Goal: Complete application form: Complete application form

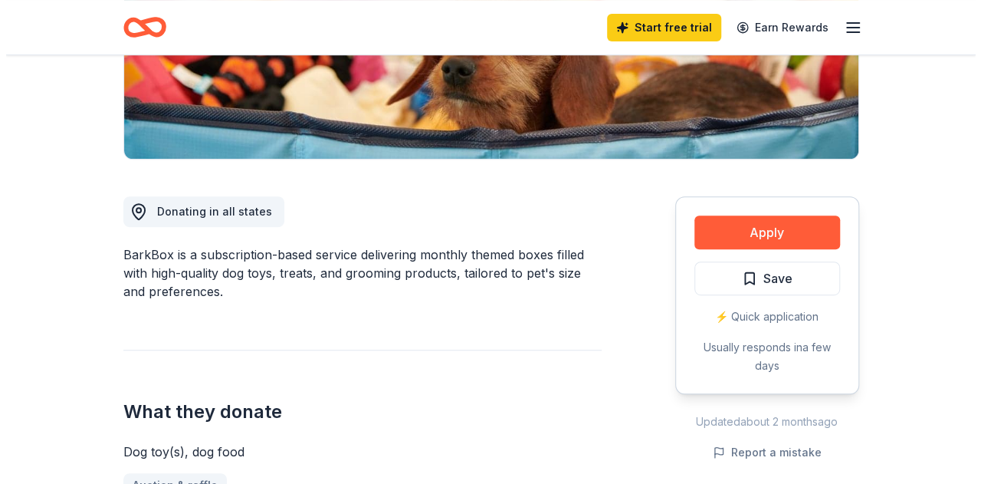
scroll to position [383, 0]
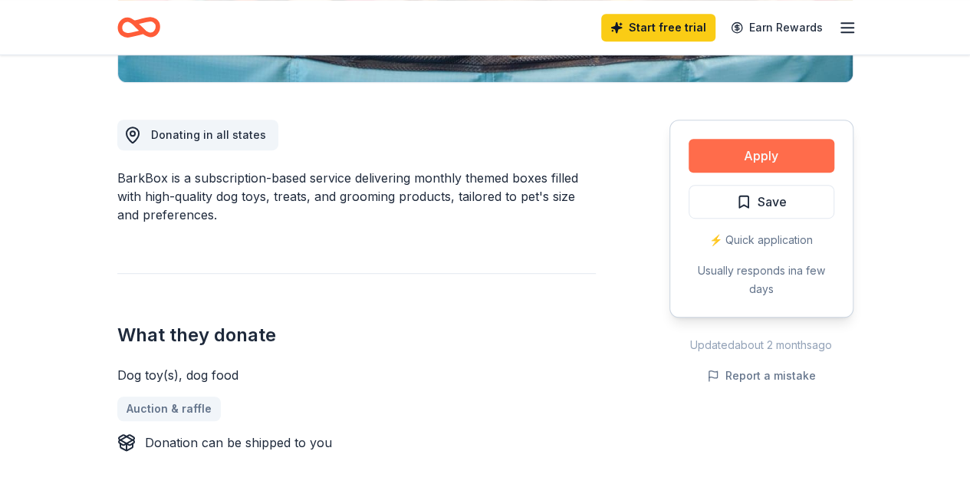
click at [768, 153] on button "Apply" at bounding box center [761, 156] width 146 height 34
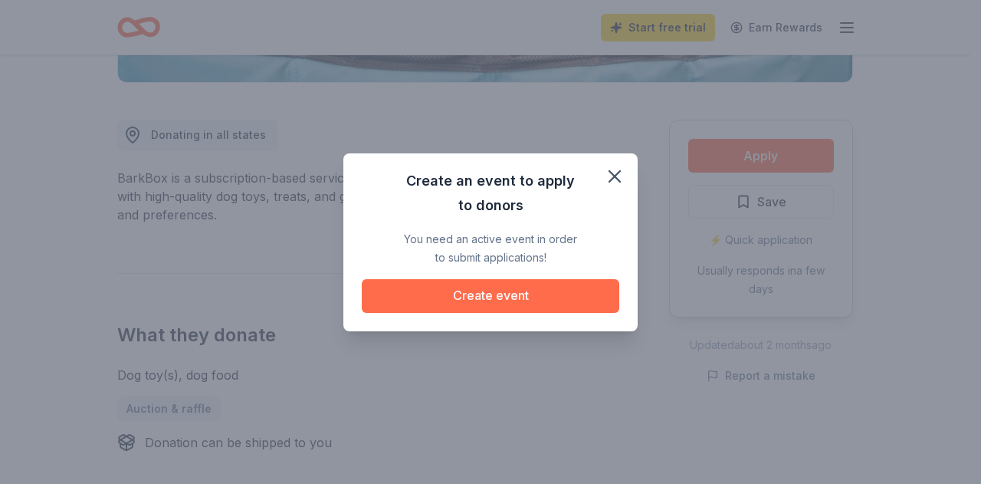
click at [486, 295] on button "Create event" at bounding box center [491, 296] width 258 height 34
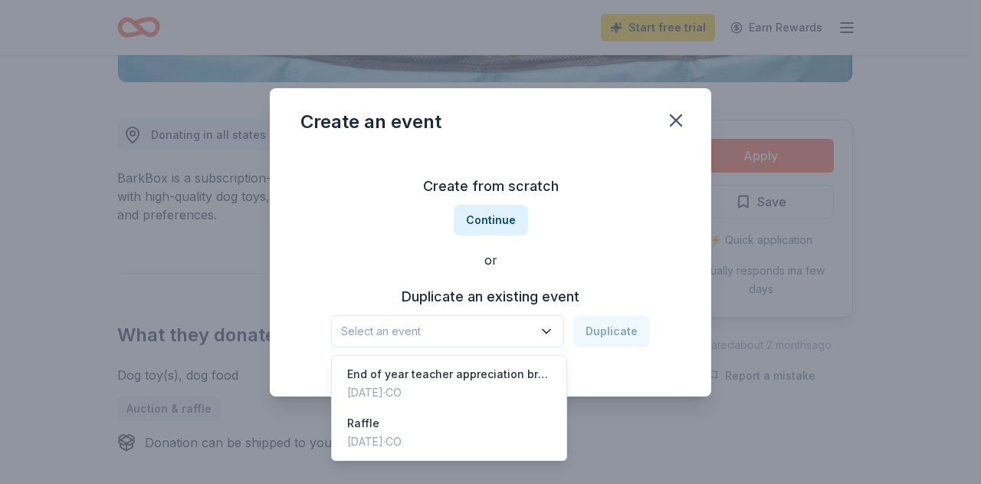
click at [554, 330] on icon "button" at bounding box center [546, 331] width 15 height 15
click at [402, 432] on div "Apr 14, 2025 · CO" at bounding box center [374, 441] width 54 height 18
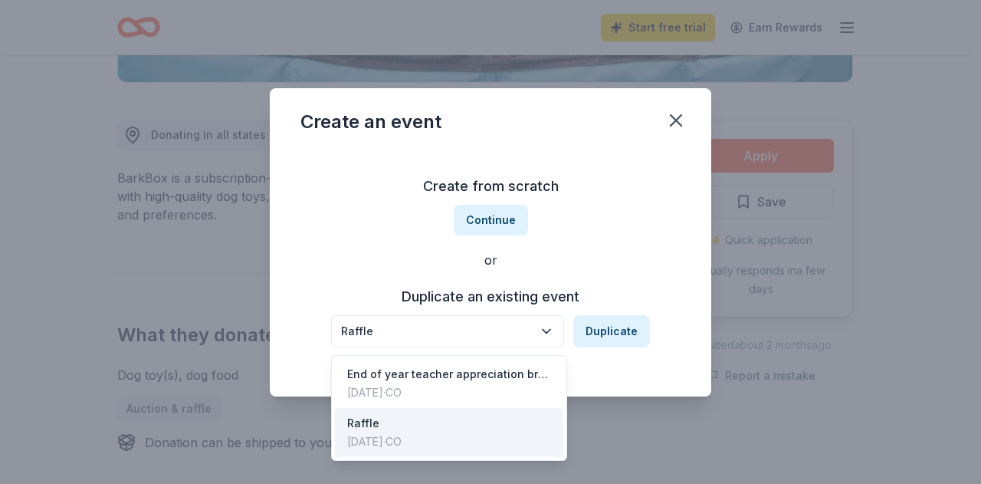
click at [339, 328] on button "Raffle" at bounding box center [447, 331] width 233 height 32
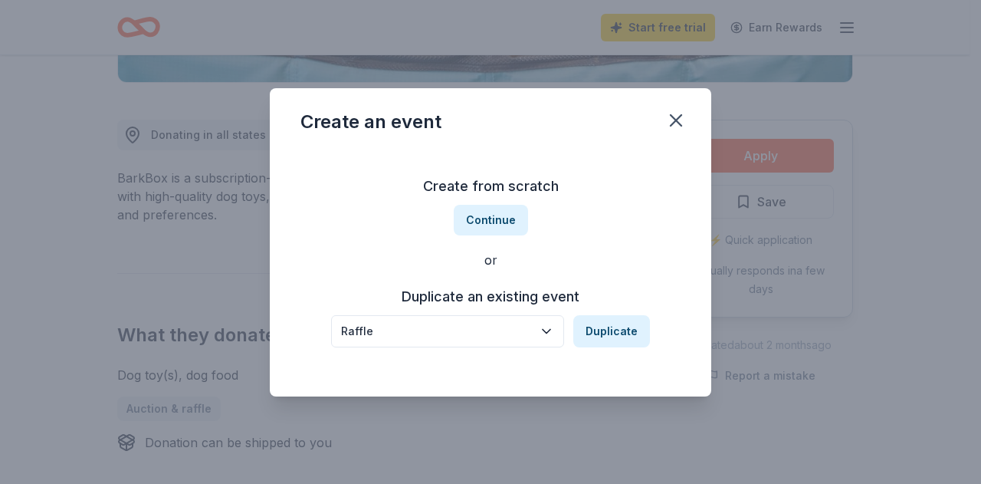
click at [386, 327] on div "Raffle" at bounding box center [437, 331] width 192 height 18
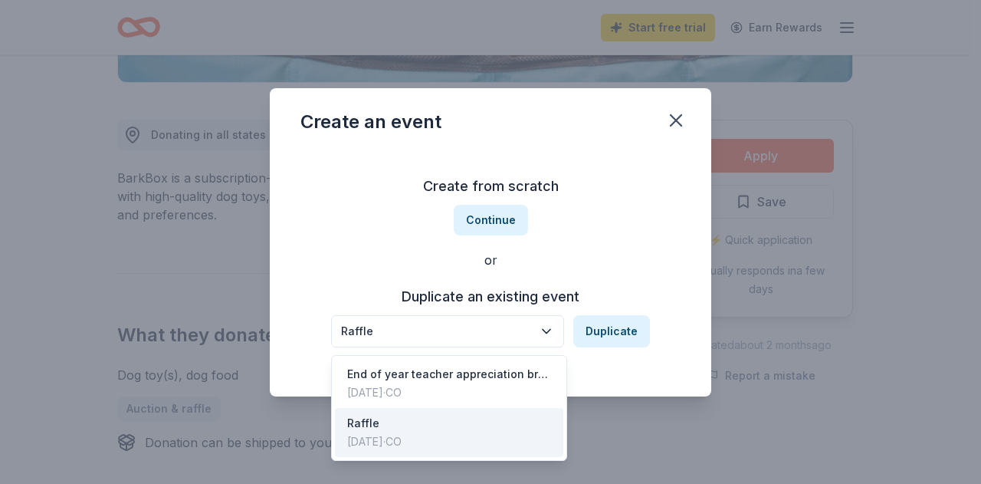
click at [386, 327] on div "Raffle" at bounding box center [437, 331] width 192 height 18
click at [650, 246] on div "Create from scratch Continue or Duplicate an existing event Raffle Duplicate" at bounding box center [491, 260] width 380 height 222
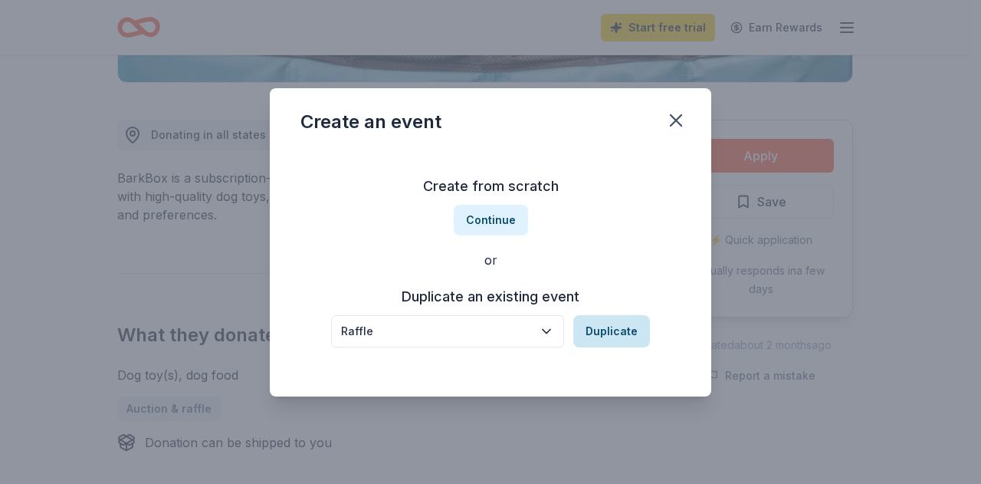
click at [633, 338] on button "Duplicate" at bounding box center [611, 331] width 77 height 32
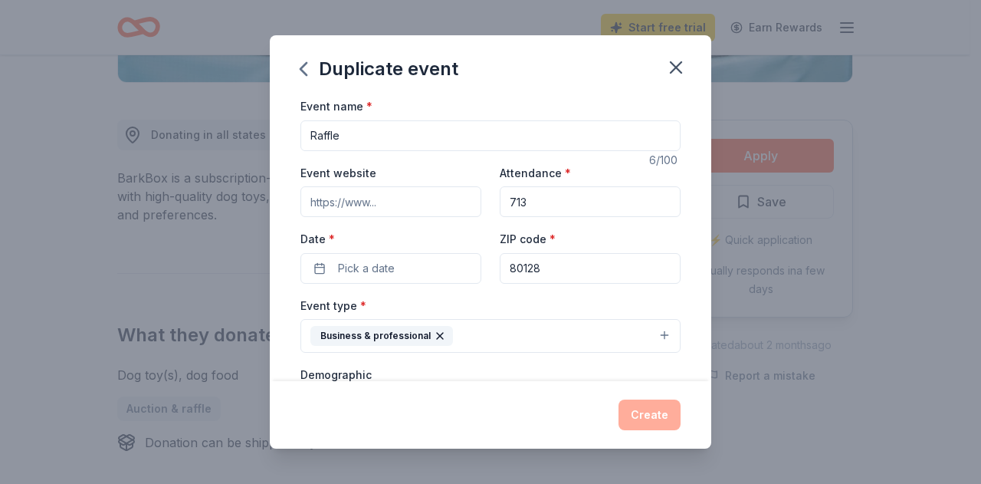
click at [549, 202] on input "713" at bounding box center [590, 201] width 181 height 31
type input "7"
type input "80"
drag, startPoint x: 319, startPoint y: 266, endPoint x: 310, endPoint y: 264, distance: 8.7
click at [318, 266] on button "Pick a date" at bounding box center [391, 268] width 181 height 31
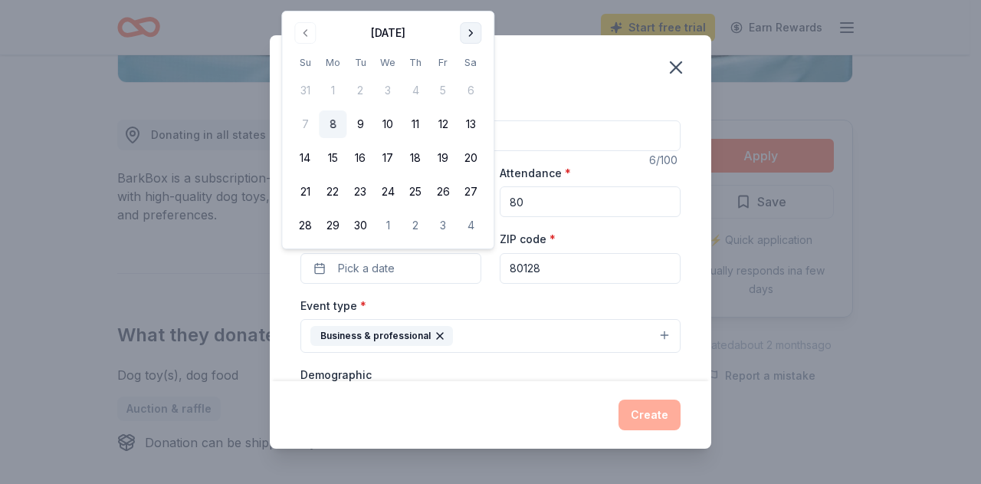
click at [472, 28] on button "Go to next month" at bounding box center [470, 32] width 21 height 21
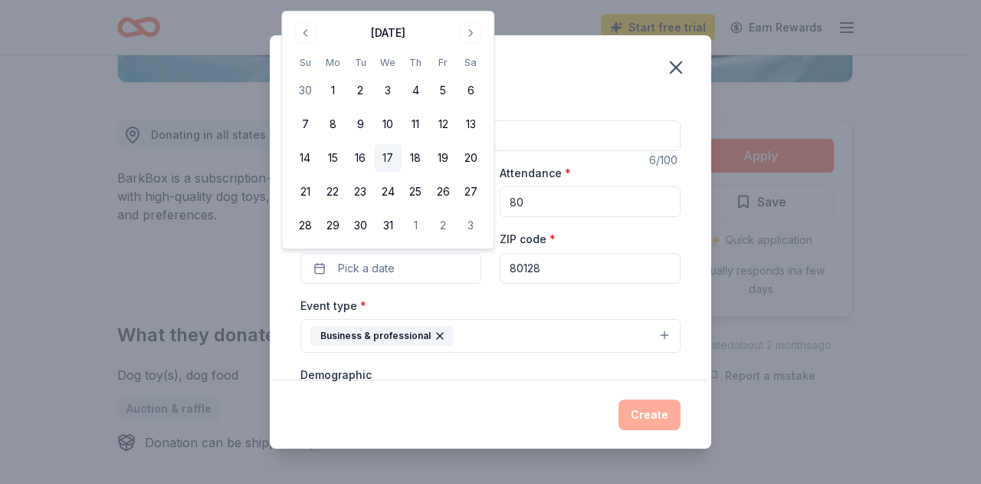
click at [386, 152] on button "17" at bounding box center [388, 158] width 28 height 28
click at [442, 334] on div "Business & professional" at bounding box center [381, 336] width 143 height 20
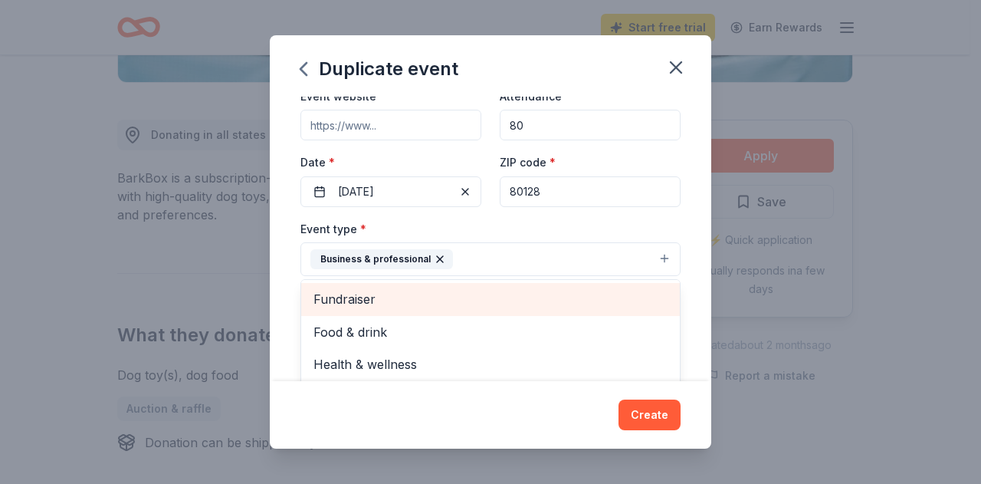
scroll to position [18, 0]
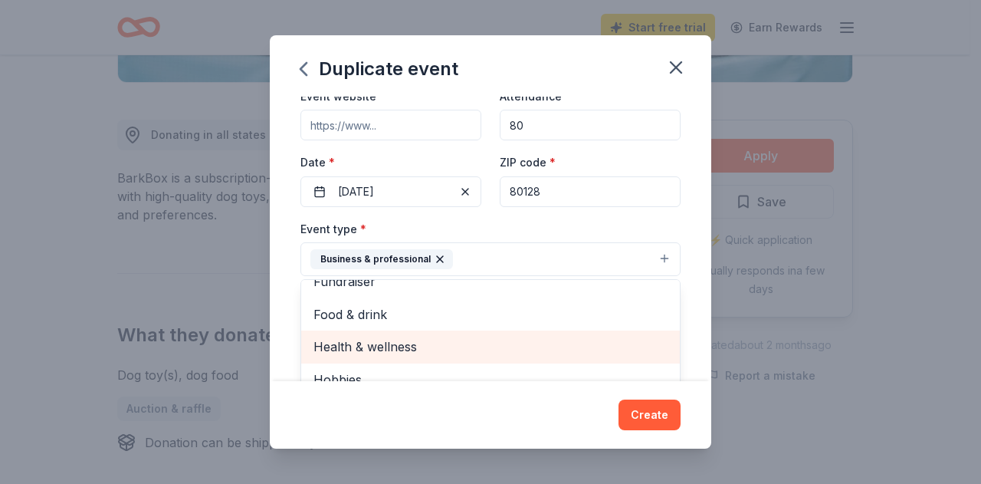
click at [416, 347] on span "Health & wellness" at bounding box center [491, 347] width 354 height 20
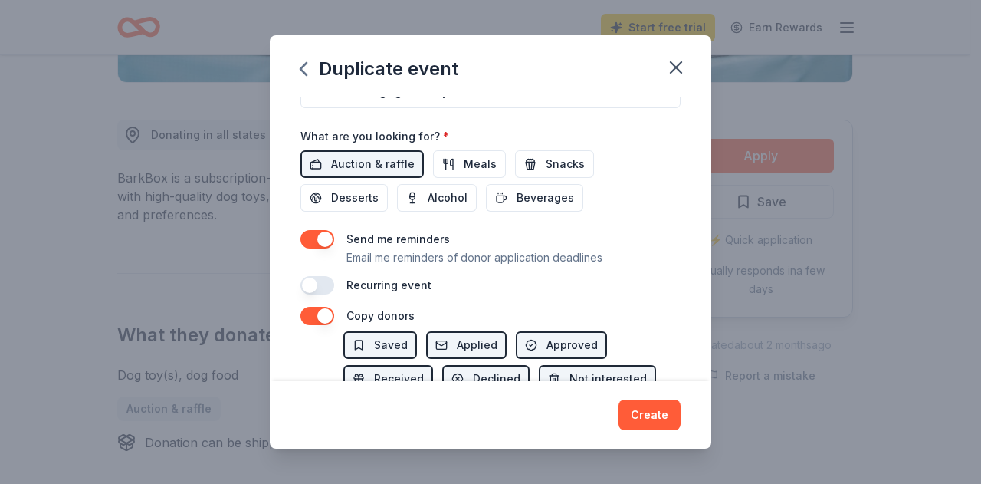
scroll to position [593, 0]
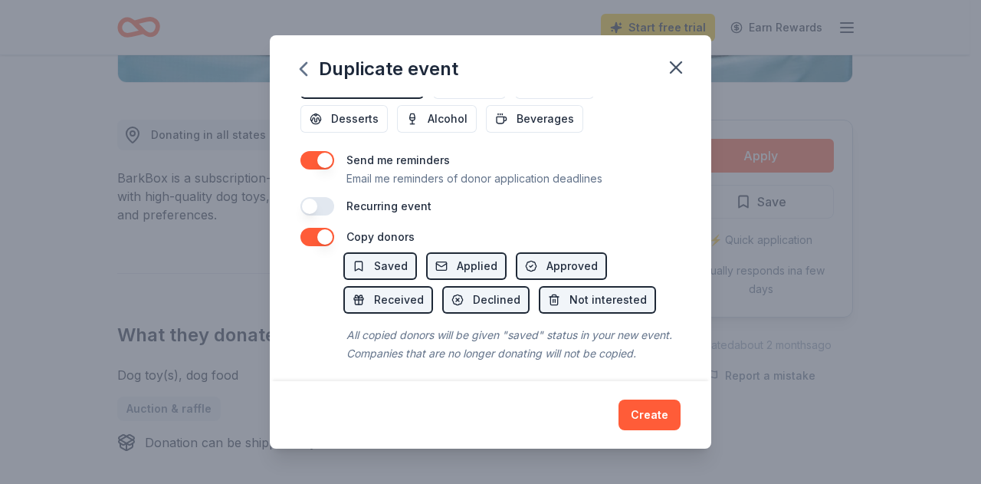
click at [646, 413] on div "Duplicate event Event name * Raffle 6 /100 Event website Attendance * 80 Date *…" at bounding box center [491, 241] width 442 height 413
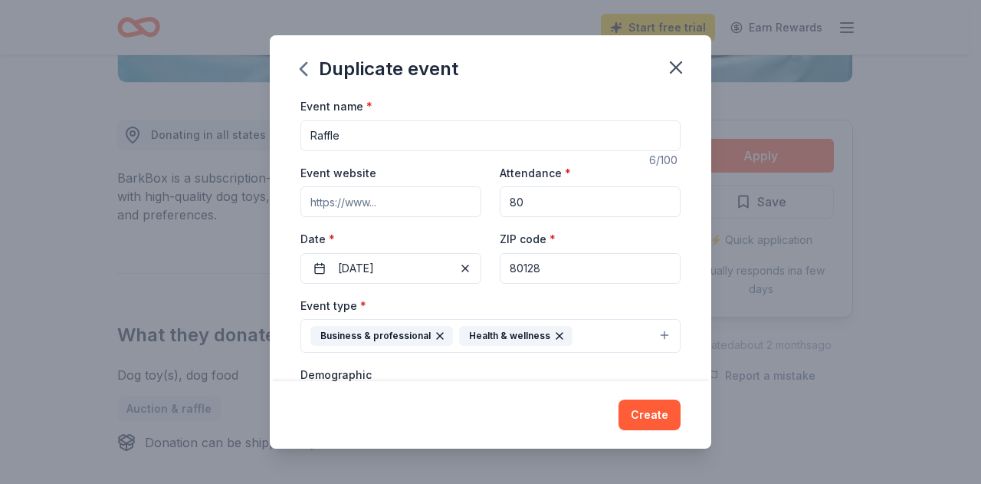
scroll to position [153, 0]
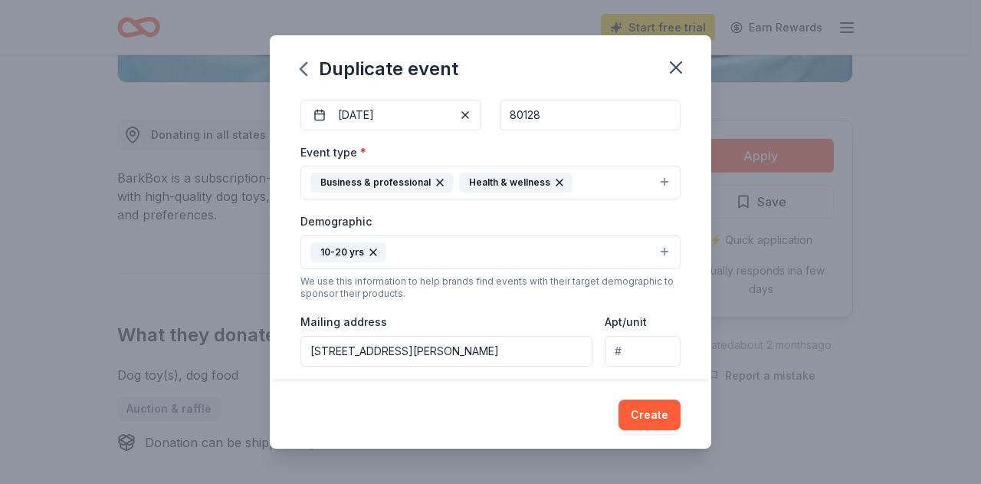
click at [655, 248] on button "10-20 yrs" at bounding box center [491, 252] width 380 height 34
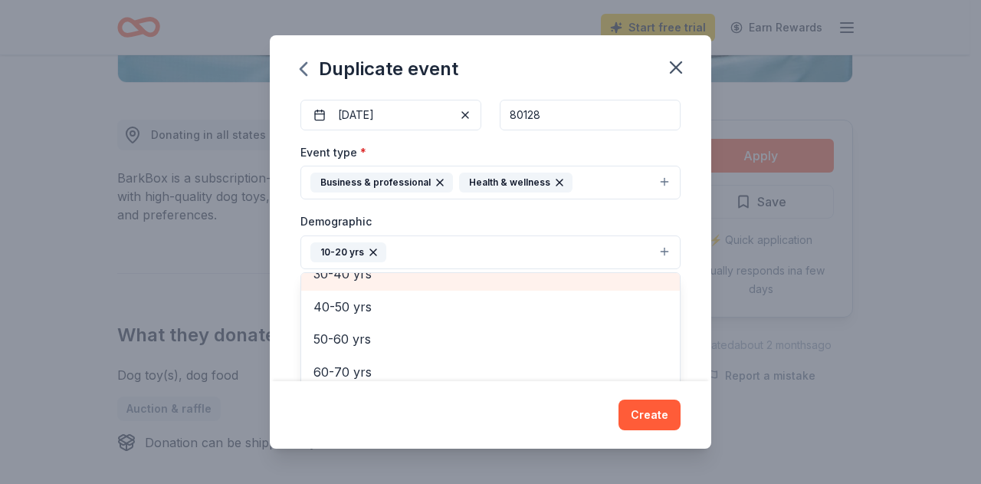
scroll to position [0, 0]
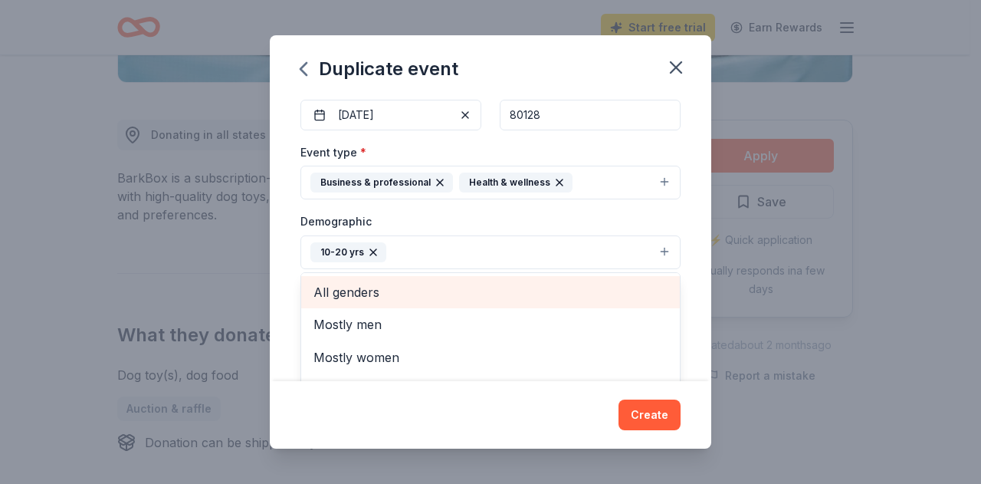
click at [494, 296] on span "All genders" at bounding box center [491, 292] width 354 height 20
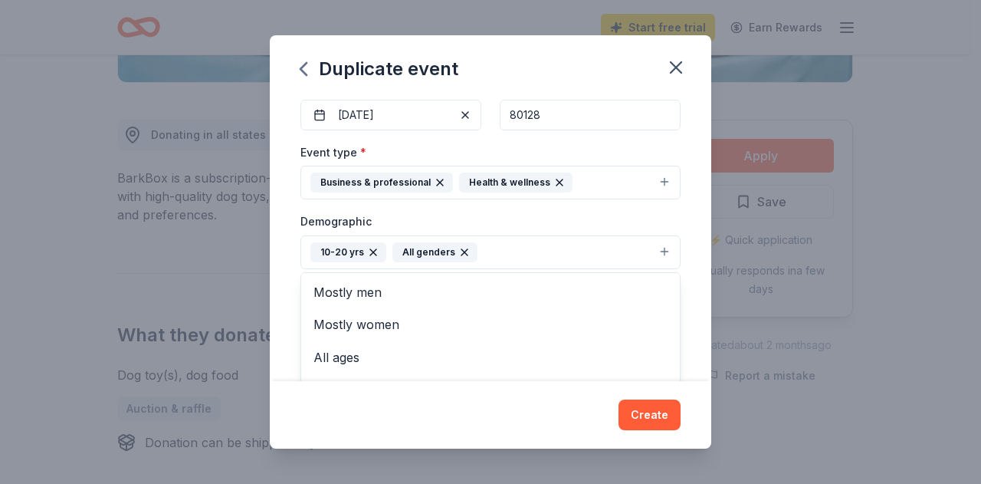
click at [367, 247] on icon "button" at bounding box center [373, 252] width 12 height 12
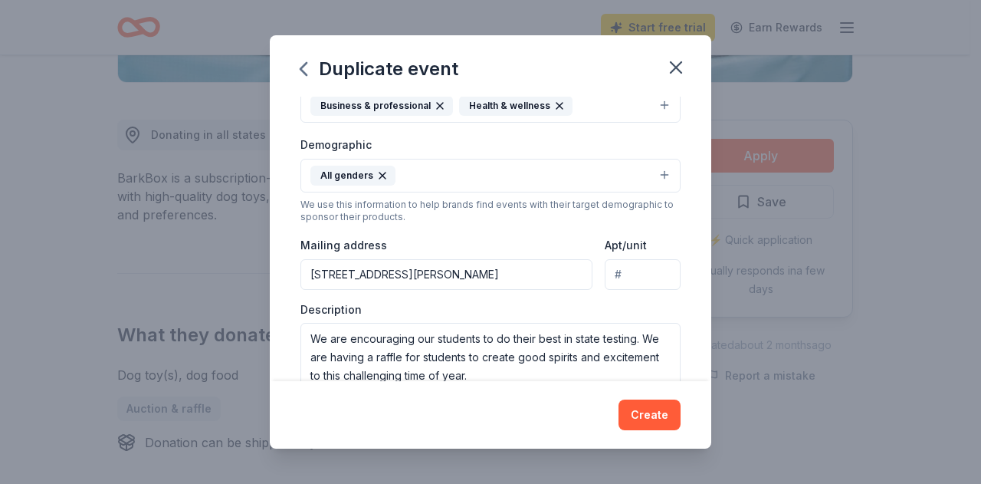
scroll to position [307, 0]
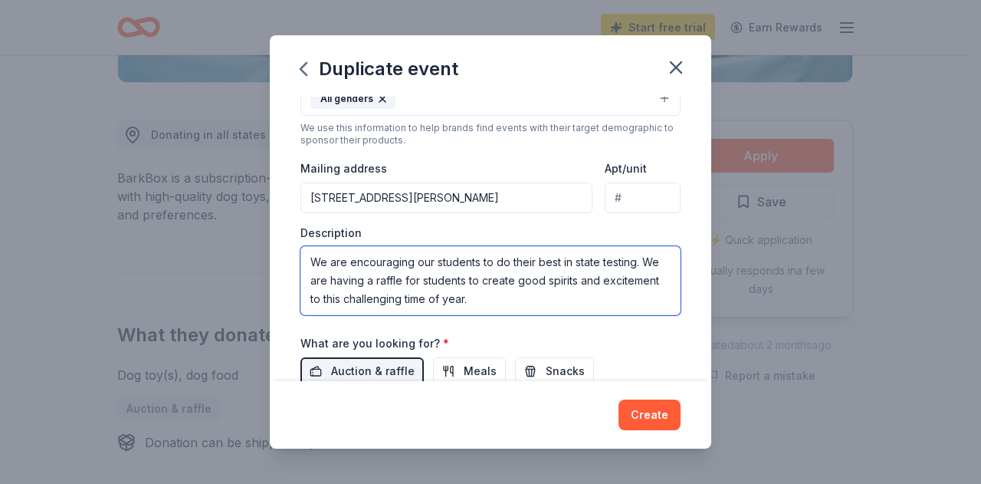
click at [486, 295] on textarea "We are encouraging our students to do their best in state testing. We are havin…" at bounding box center [491, 280] width 380 height 69
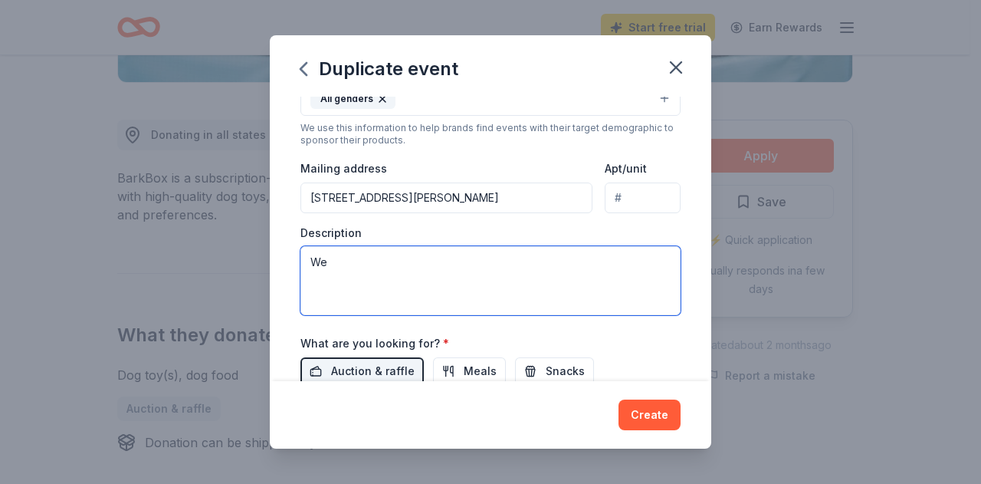
type textarea "W"
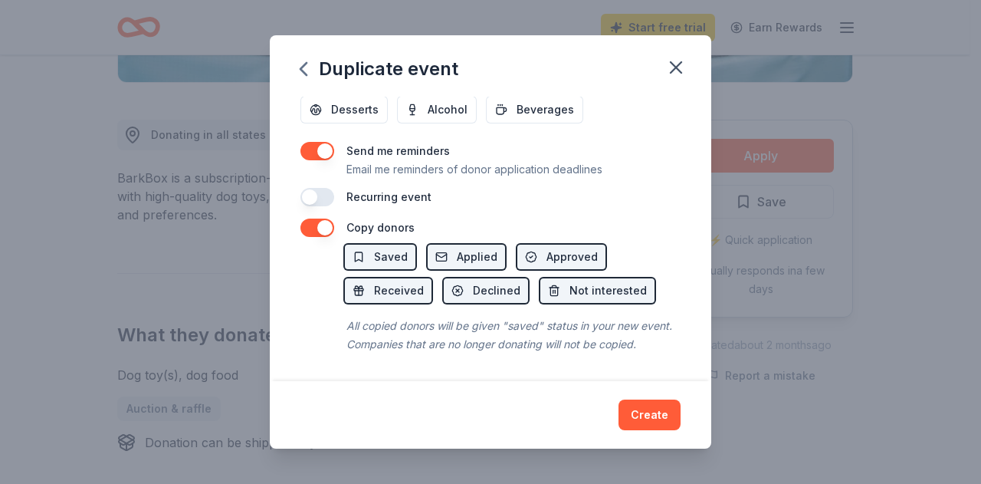
scroll to position [615, 0]
type textarea "We are honoring our teachers for being AMAZING teaching our middle school stude…"
click at [659, 412] on button "Create" at bounding box center [650, 414] width 62 height 31
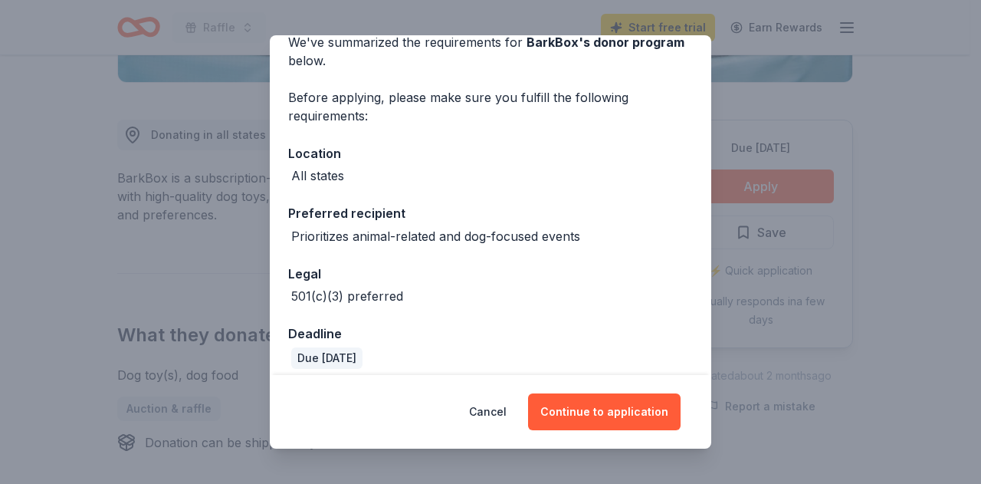
scroll to position [87, 0]
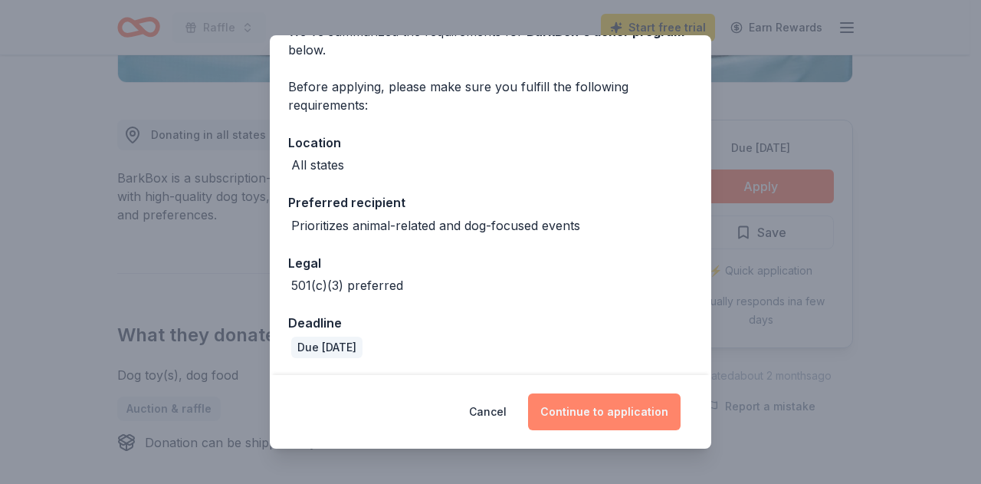
click at [598, 414] on button "Continue to application" at bounding box center [604, 411] width 153 height 37
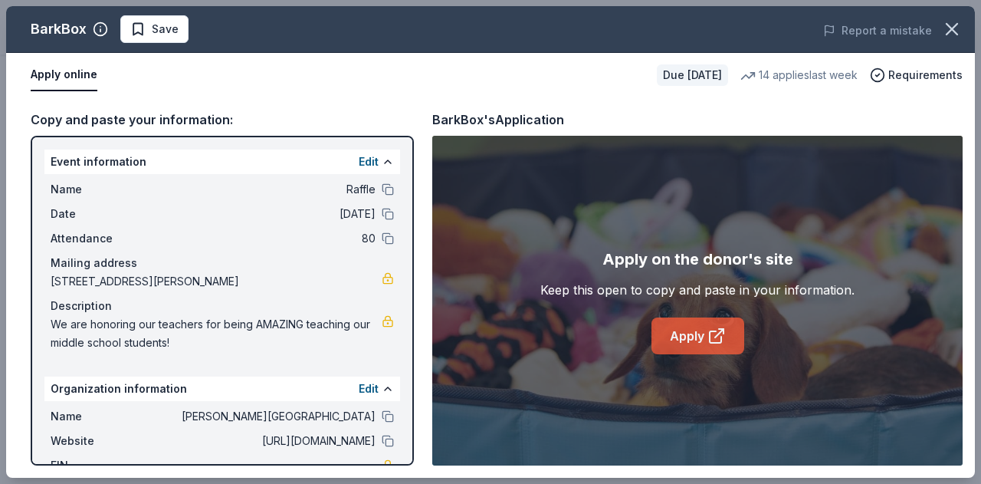
click at [692, 339] on link "Apply" at bounding box center [698, 335] width 93 height 37
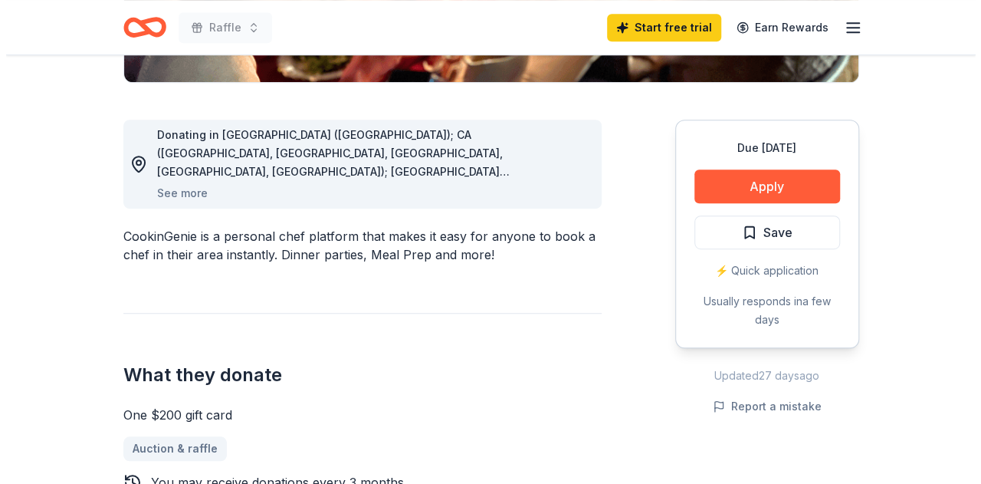
scroll to position [307, 0]
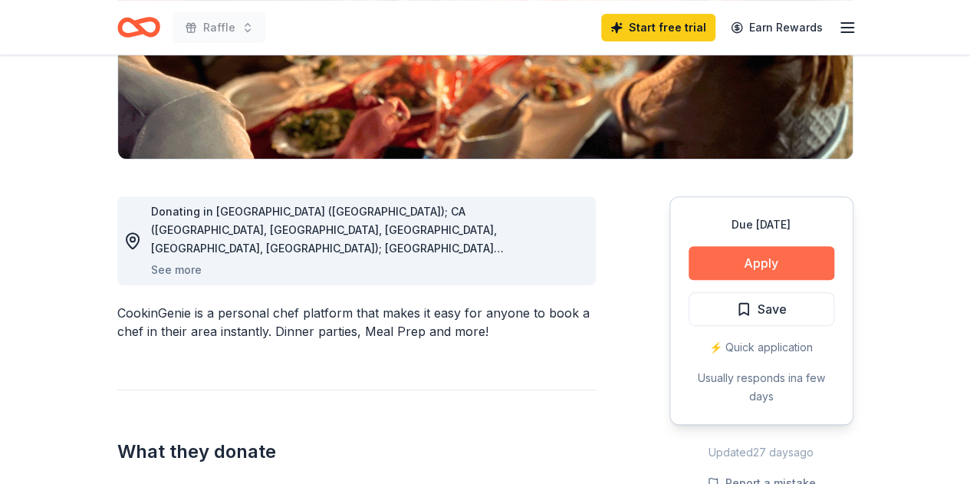
click at [757, 257] on button "Apply" at bounding box center [761, 263] width 146 height 34
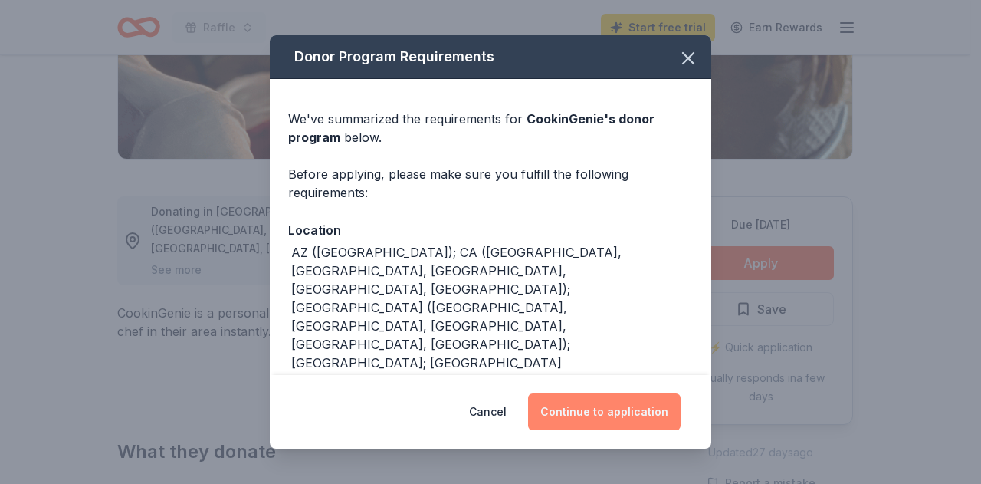
click at [627, 415] on button "Continue to application" at bounding box center [604, 411] width 153 height 37
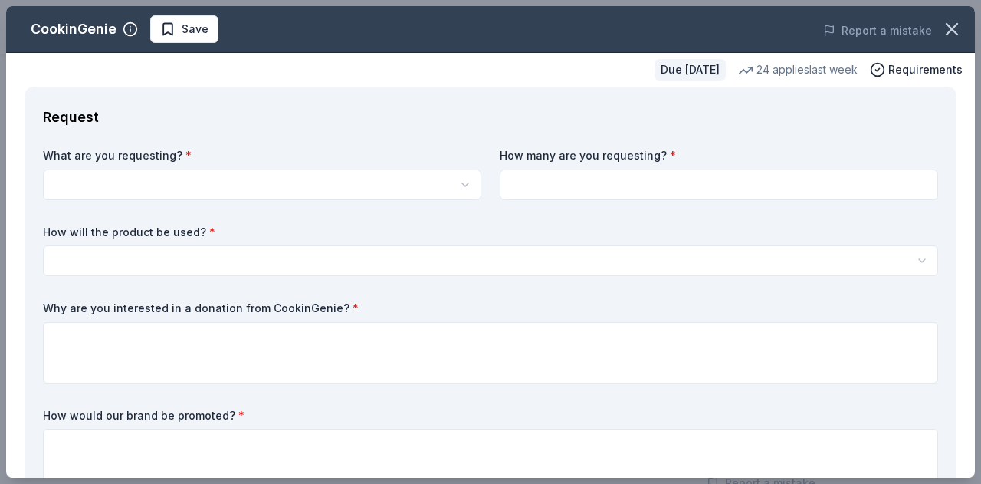
scroll to position [0, 0]
click at [327, 193] on html "Raffle Start free trial Earn Rewards Due [DATE] Share CookinGenie 5.0 • 7 revie…" at bounding box center [490, 242] width 981 height 484
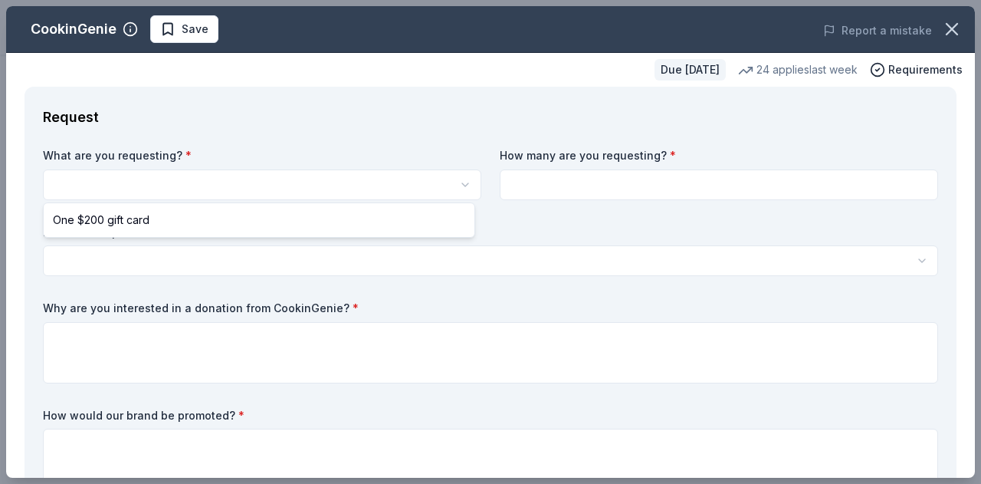
select select "One $200 gift card"
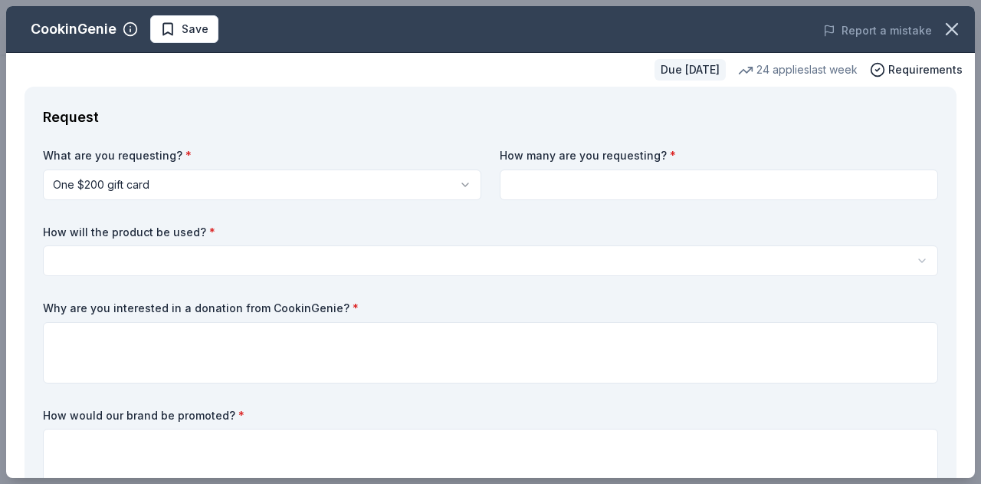
click at [603, 175] on input at bounding box center [719, 184] width 439 height 31
type input "1"
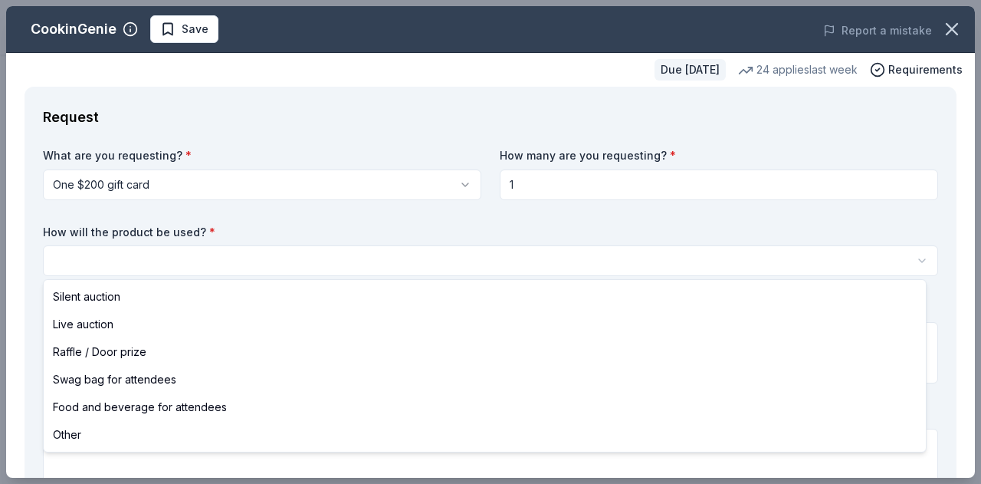
click at [255, 254] on html "Raffle Save Apply Due [DATE] Share CookinGenie 5.0 • 7 reviews 24 applies last …" at bounding box center [490, 242] width 981 height 484
select select "raffleDoorPrize"
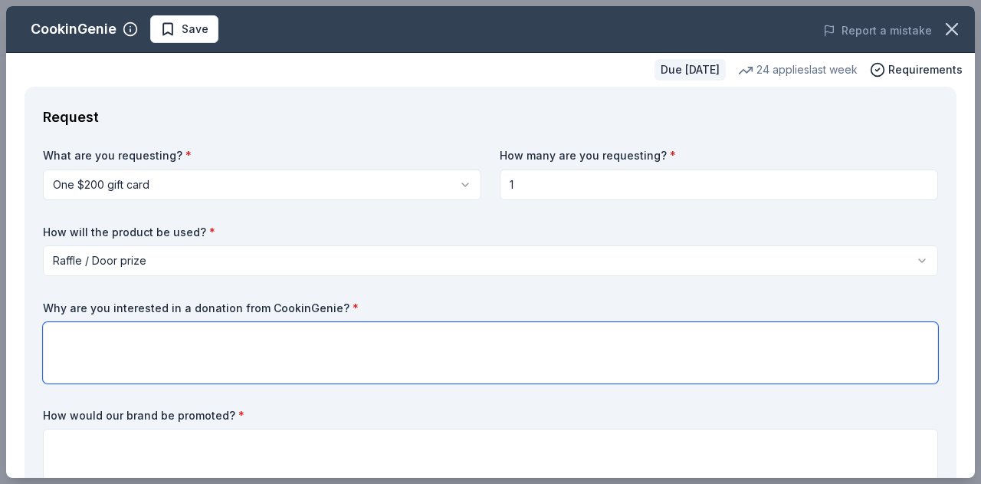
click at [182, 341] on textarea at bounding box center [490, 352] width 895 height 61
click at [85, 335] on textarea "I thinkk this is so fabulous and unique" at bounding box center [490, 352] width 895 height 61
click at [255, 339] on textarea "I think this is so fabulous and unique" at bounding box center [490, 352] width 895 height 61
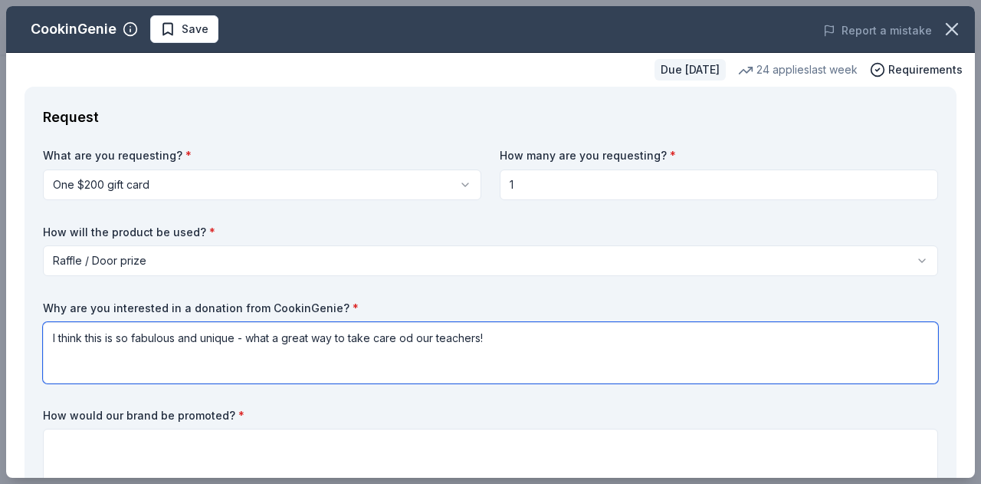
scroll to position [153, 0]
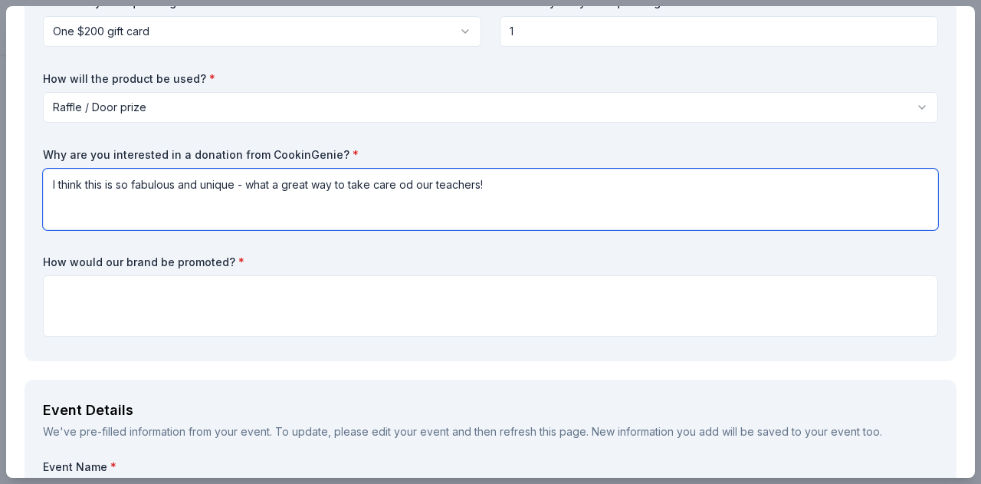
type textarea "I think this is so fabulous and unique - what a great way to take care od our t…"
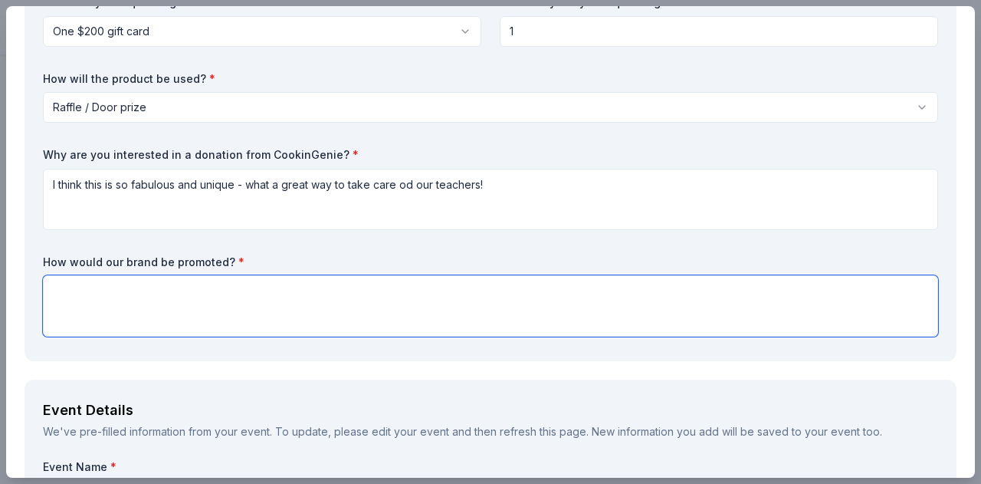
click at [375, 304] on textarea at bounding box center [490, 305] width 895 height 61
type textarea "T"
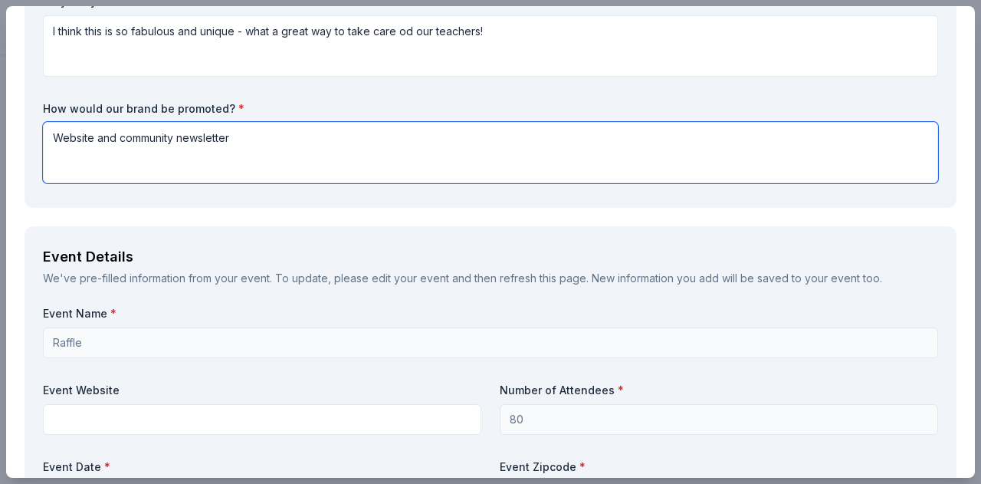
scroll to position [460, 0]
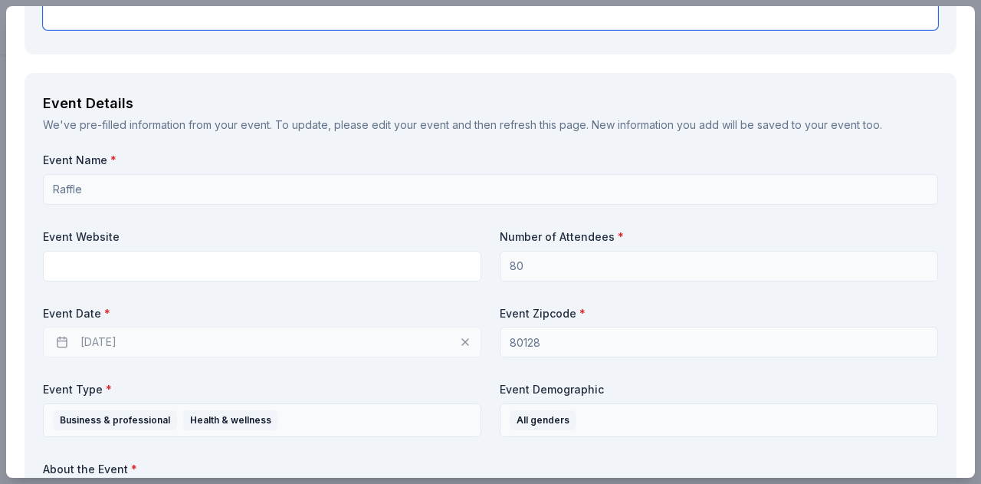
type textarea "Website and community newsletter"
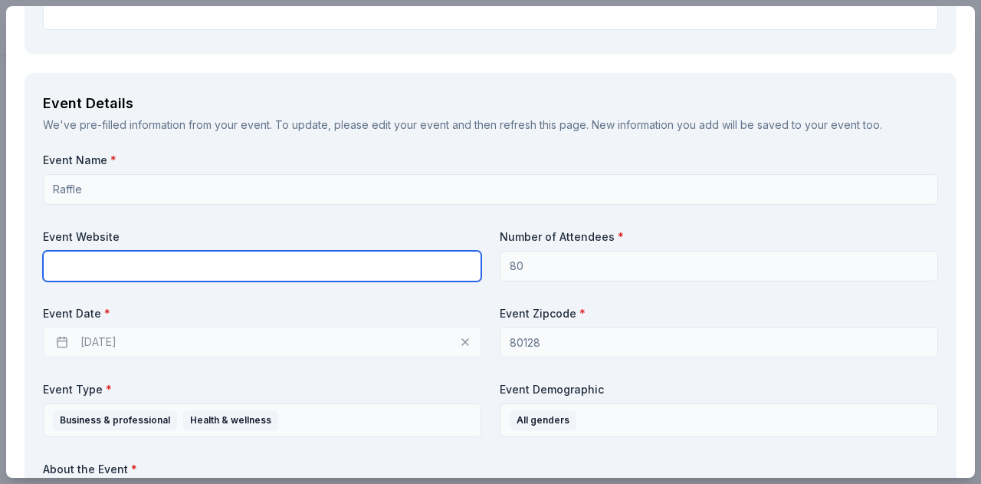
click at [356, 259] on input "text" at bounding box center [262, 266] width 439 height 31
click at [108, 269] on input "text" at bounding box center [262, 266] width 439 height 31
paste input "[URL][DOMAIN_NAME]"
type input "[URL][DOMAIN_NAME]"
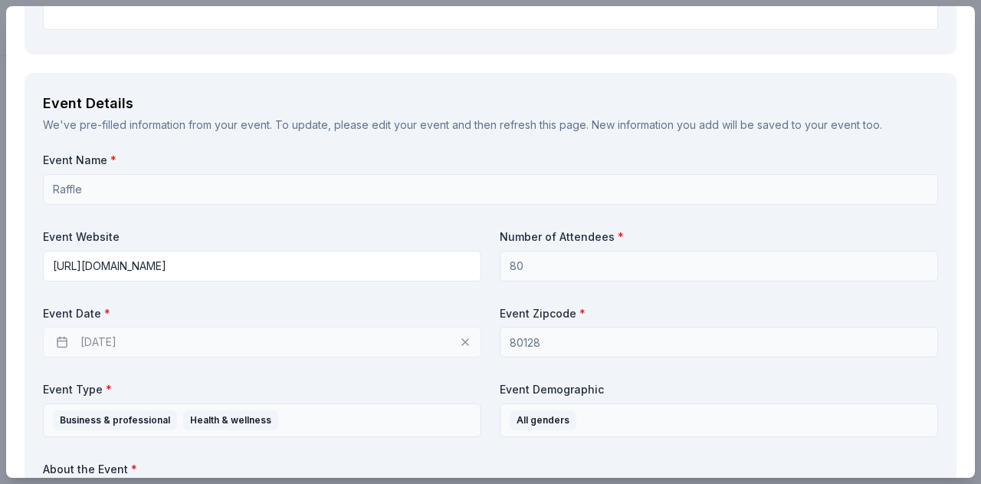
click at [234, 332] on div "[DATE]" at bounding box center [262, 342] width 439 height 31
click at [110, 343] on div "[DATE]" at bounding box center [262, 342] width 439 height 31
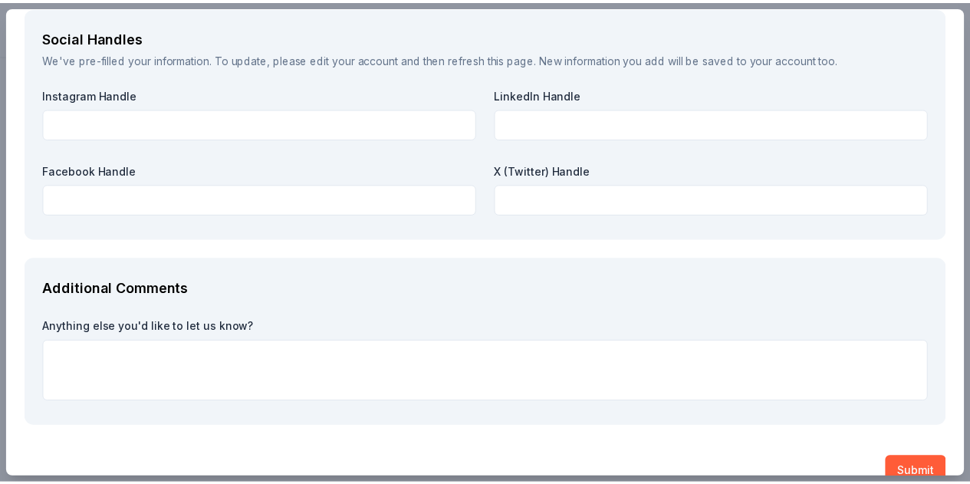
scroll to position [1789, 0]
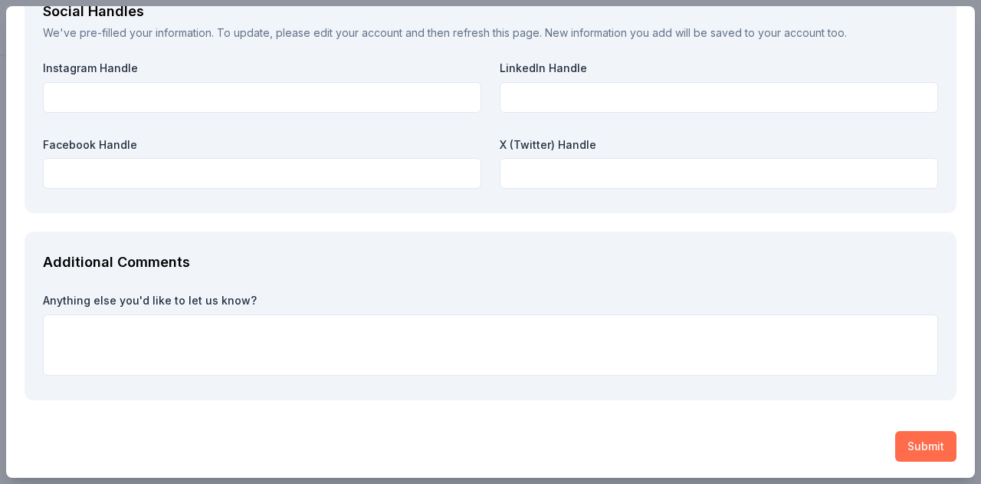
click at [914, 445] on button "Submit" at bounding box center [925, 446] width 61 height 31
